Goal: Task Accomplishment & Management: Manage account settings

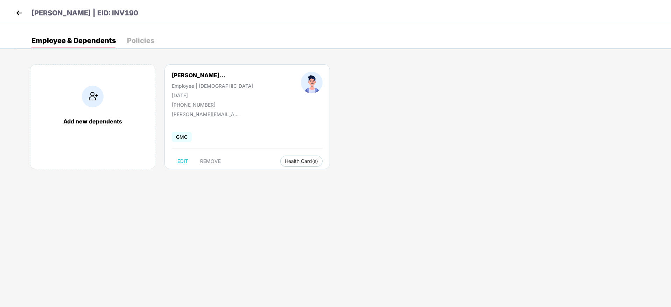
click at [21, 14] on img at bounding box center [19, 13] width 10 height 10
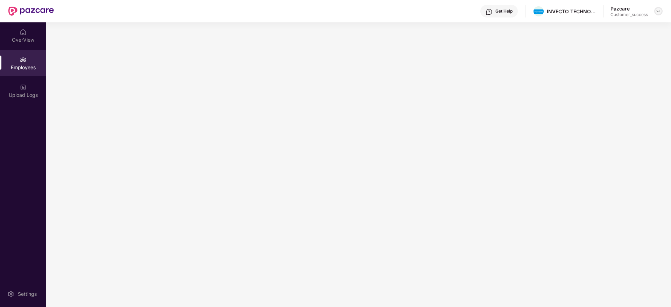
click at [658, 13] on img at bounding box center [658, 11] width 6 height 6
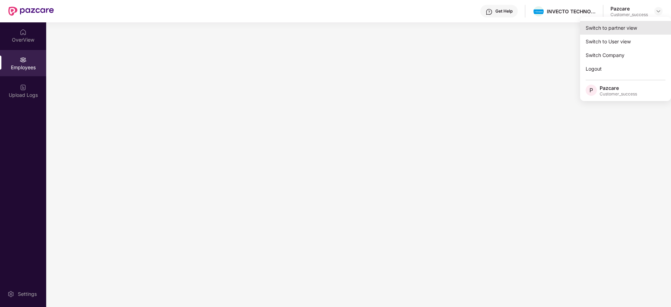
click at [622, 24] on div "Switch to partner view" at bounding box center [625, 28] width 91 height 14
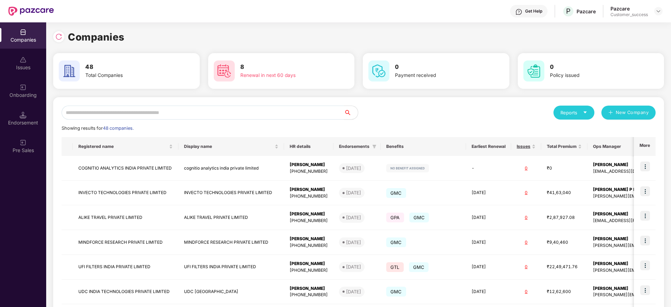
click at [235, 114] on input "text" at bounding box center [203, 113] width 282 height 14
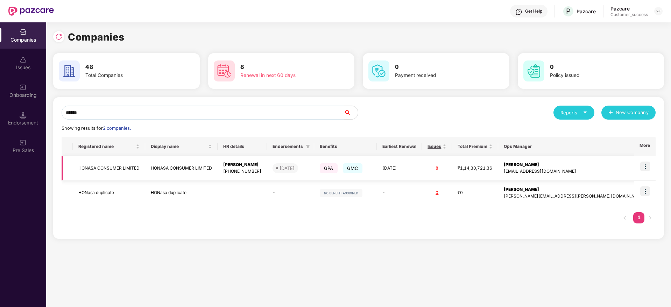
type input "******"
click at [646, 164] on img at bounding box center [645, 167] width 10 height 10
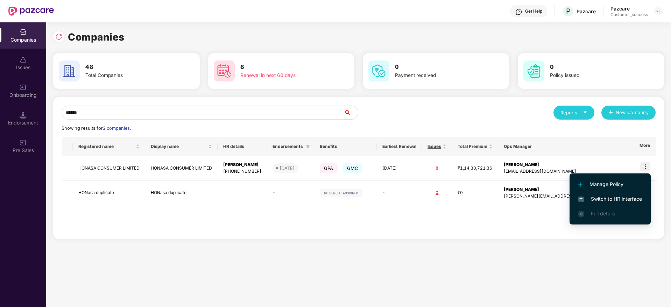
click at [605, 198] on span "Switch to HR interface" at bounding box center [610, 199] width 64 height 8
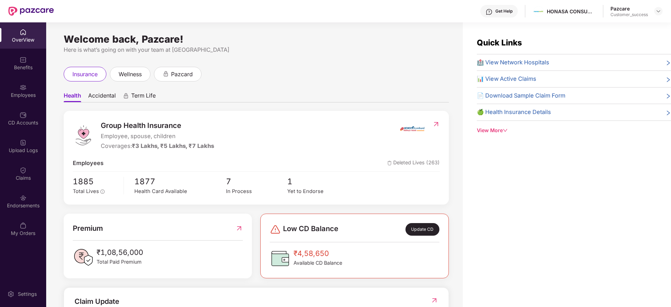
click at [25, 92] on div "Employees" at bounding box center [23, 95] width 46 height 7
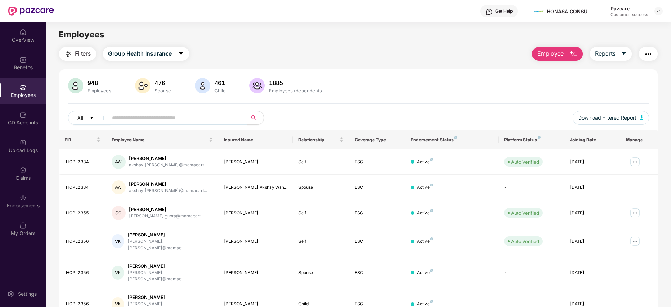
click at [204, 121] on input "text" at bounding box center [175, 118] width 126 height 10
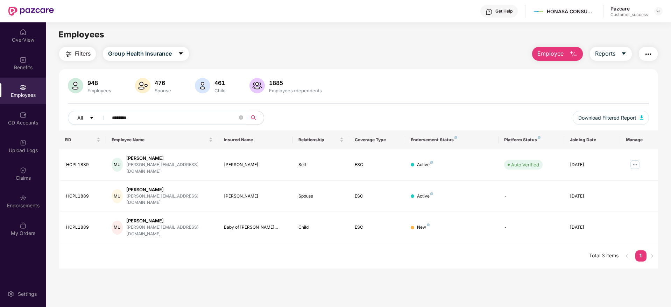
type input "********"
click at [635, 161] on img at bounding box center [634, 164] width 11 height 11
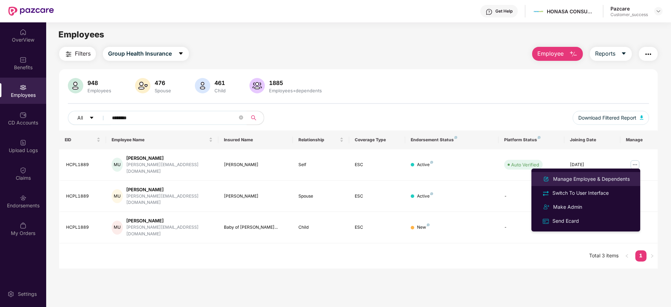
click at [588, 179] on div "Manage Employee & Dependents" at bounding box center [590, 179] width 79 height 8
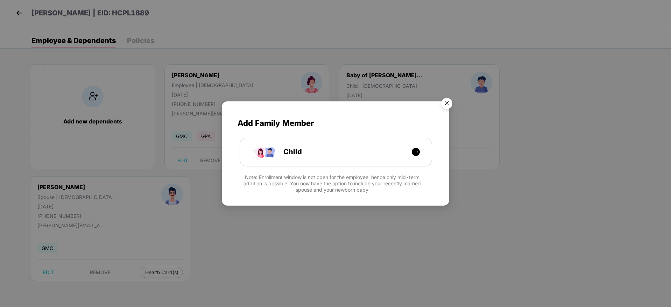
click at [445, 102] on img "Close" at bounding box center [447, 105] width 20 height 20
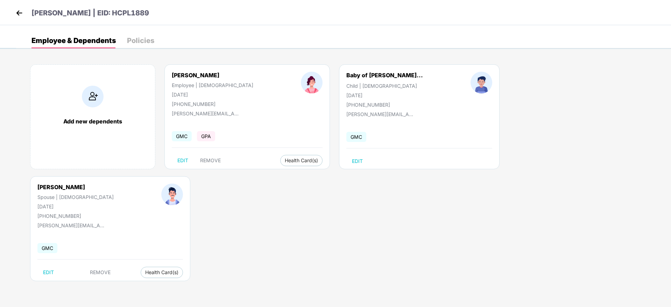
click at [21, 12] on img at bounding box center [19, 13] width 10 height 10
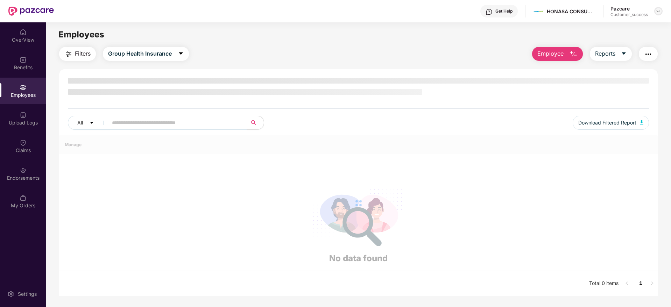
click at [659, 12] on img at bounding box center [658, 11] width 6 height 6
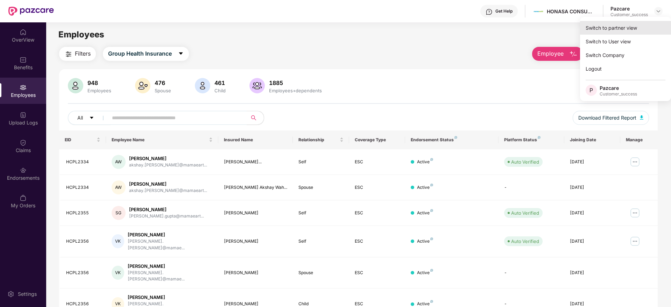
click at [617, 25] on div "Switch to partner view" at bounding box center [625, 28] width 91 height 14
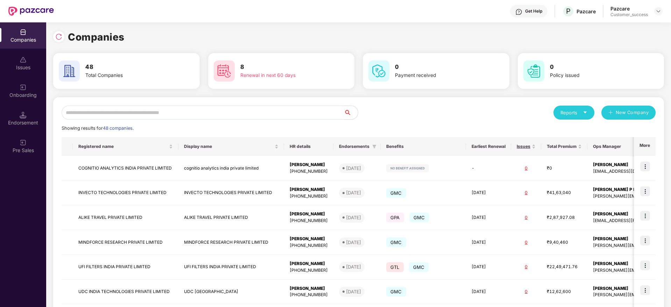
click at [215, 110] on input "text" at bounding box center [203, 113] width 282 height 14
type input "*"
click at [158, 112] on input "text" at bounding box center [203, 113] width 282 height 14
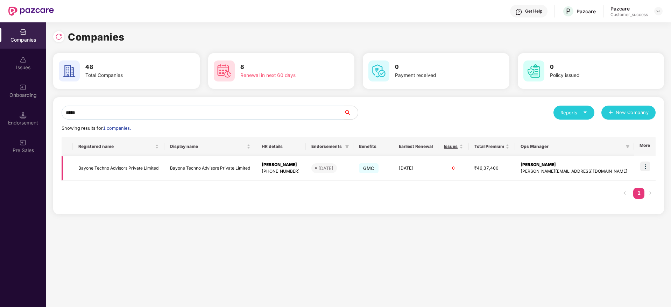
type input "*****"
click at [647, 168] on img at bounding box center [645, 167] width 10 height 10
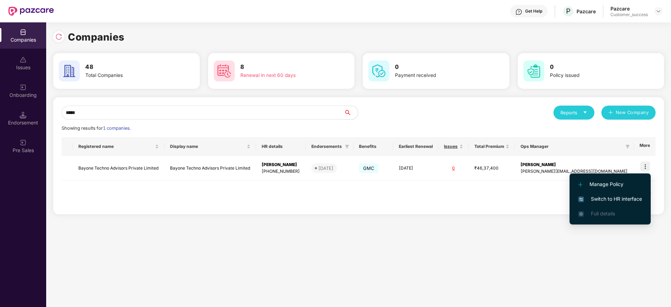
click at [608, 200] on span "Switch to HR interface" at bounding box center [610, 199] width 64 height 8
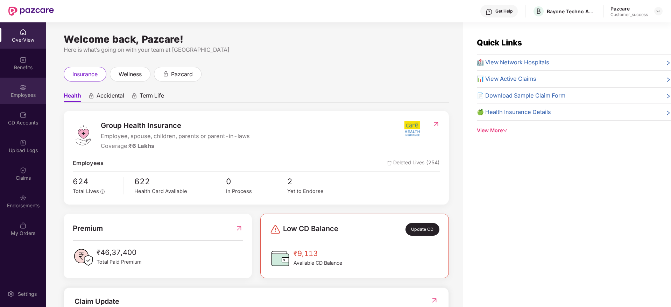
click at [22, 89] on img at bounding box center [23, 87] width 7 height 7
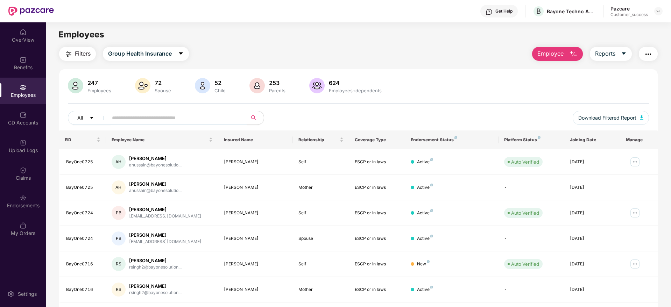
click at [81, 57] on span "Filters" at bounding box center [83, 53] width 16 height 9
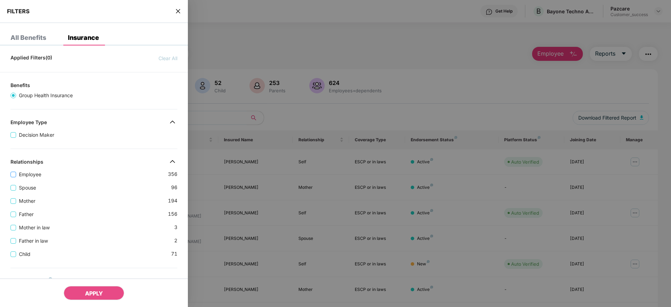
click at [28, 174] on span "Employee" at bounding box center [30, 175] width 28 height 8
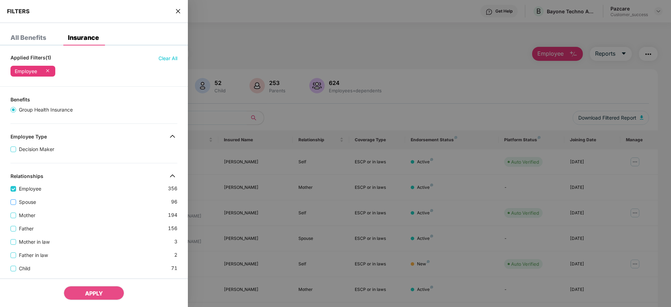
click at [27, 200] on span "Spouse" at bounding box center [27, 202] width 23 height 8
click at [27, 217] on span "Mother" at bounding box center [27, 216] width 22 height 8
click at [26, 231] on span "Father" at bounding box center [26, 229] width 20 height 8
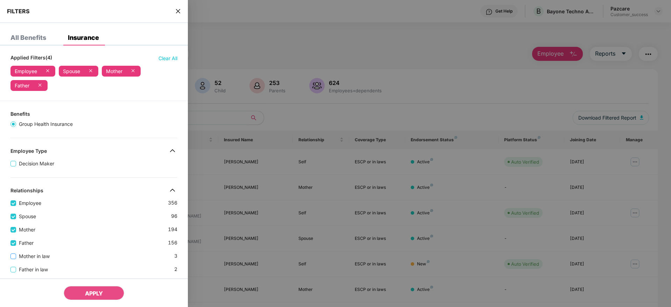
click at [29, 256] on span "Mother in law" at bounding box center [34, 256] width 36 height 8
click at [31, 269] on span "Father in law" at bounding box center [33, 270] width 35 height 8
click at [99, 189] on div "Relationships" at bounding box center [94, 191] width 188 height 8
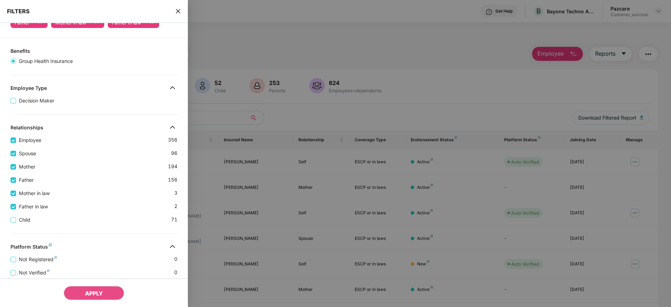
scroll to position [84, 0]
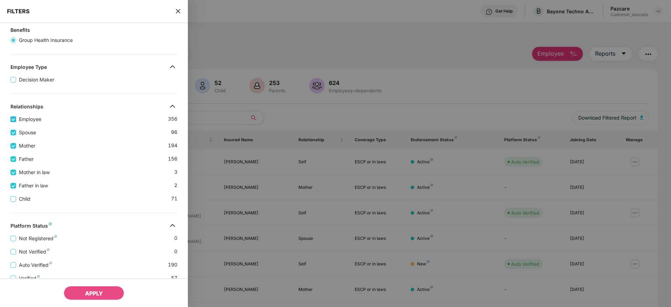
click at [21, 119] on span "Employee" at bounding box center [30, 119] width 28 height 8
click at [20, 131] on span "Spouse" at bounding box center [27, 133] width 23 height 8
click at [20, 142] on span "Mother" at bounding box center [27, 146] width 22 height 8
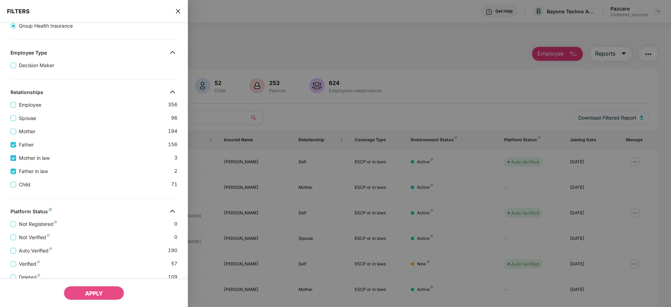
click at [20, 158] on span "Mother in law" at bounding box center [34, 158] width 36 height 8
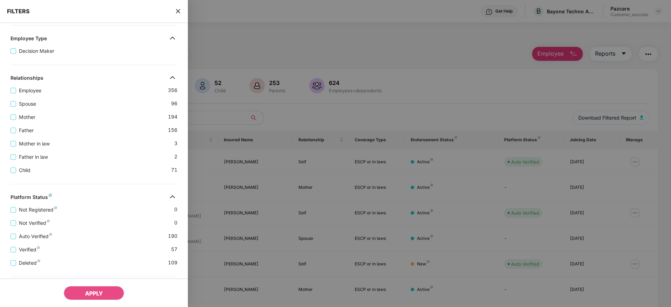
click at [80, 187] on div "Applied Filters(0) Clear All Benefits Group Health Insurance Employee Type Deci…" at bounding box center [94, 189] width 188 height 445
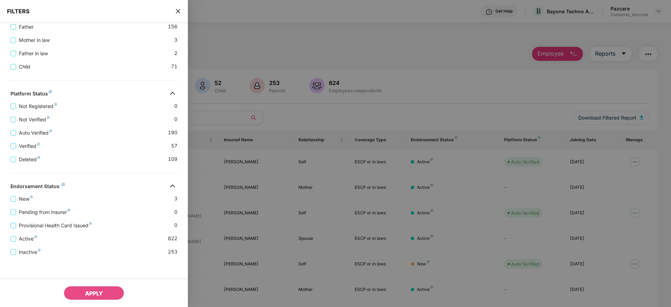
scroll to position [189, 0]
click at [21, 235] on span "Active" at bounding box center [28, 238] width 24 height 8
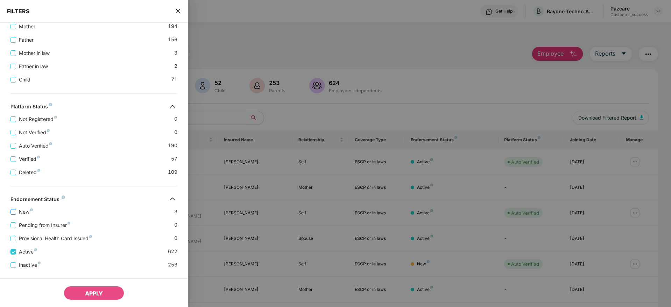
click at [20, 212] on span "New" at bounding box center [26, 212] width 20 height 8
click at [94, 289] on button "APPLY" at bounding box center [94, 293] width 60 height 14
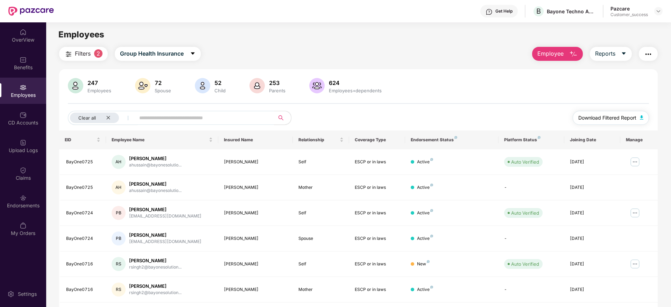
click at [601, 116] on span "Download Filtered Report" at bounding box center [607, 118] width 58 height 8
